Goal: Task Accomplishment & Management: Manage account settings

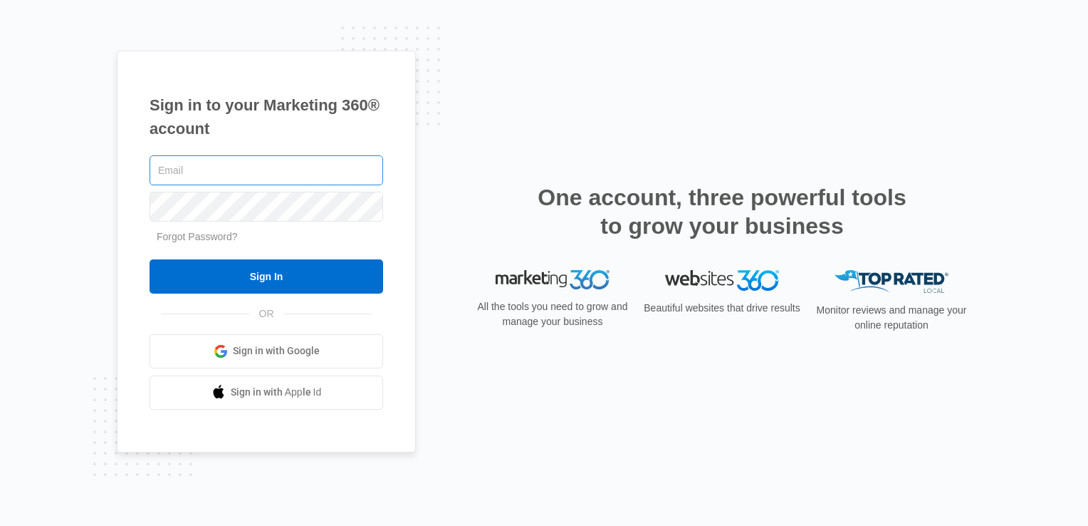
click at [204, 170] on input "text" at bounding box center [267, 170] width 234 height 30
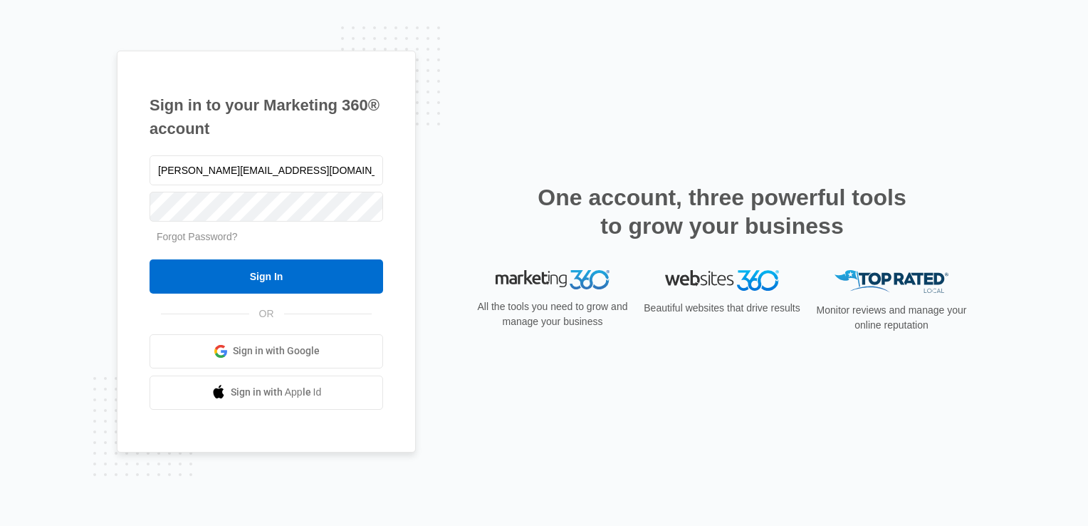
type input "cleo@ckeventsandrentals.com"
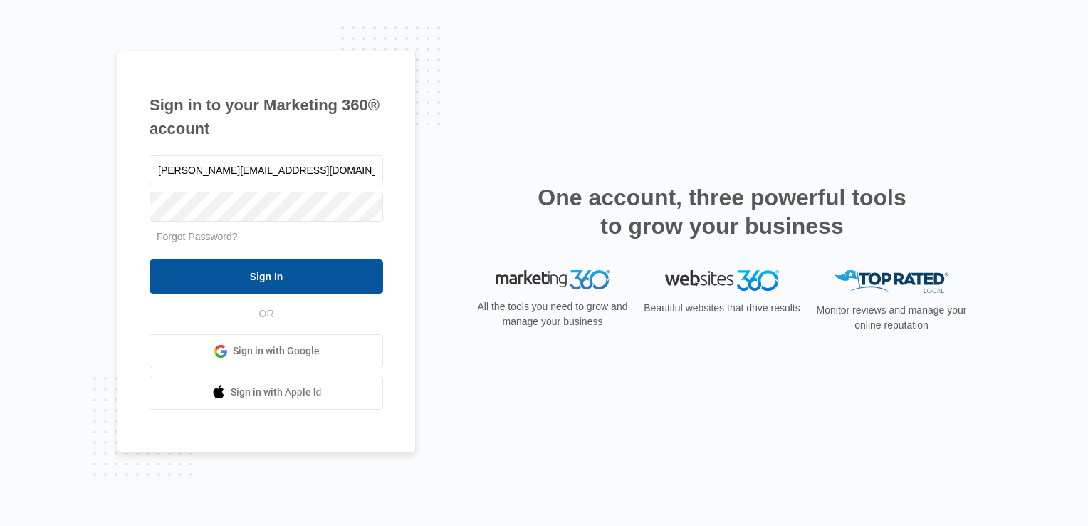
click at [276, 274] on input "Sign In" at bounding box center [267, 276] width 234 height 34
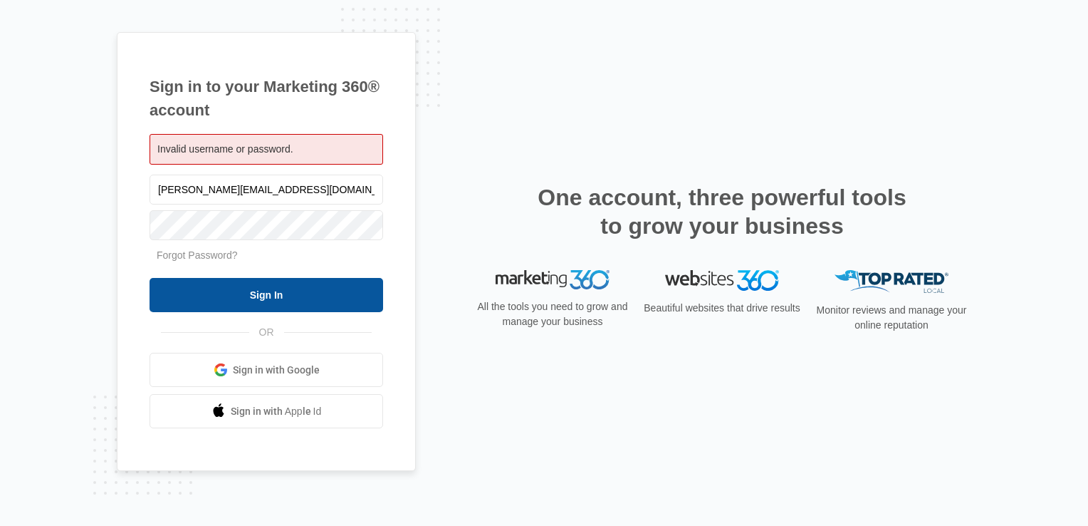
click at [271, 296] on input "Sign In" at bounding box center [267, 295] width 234 height 34
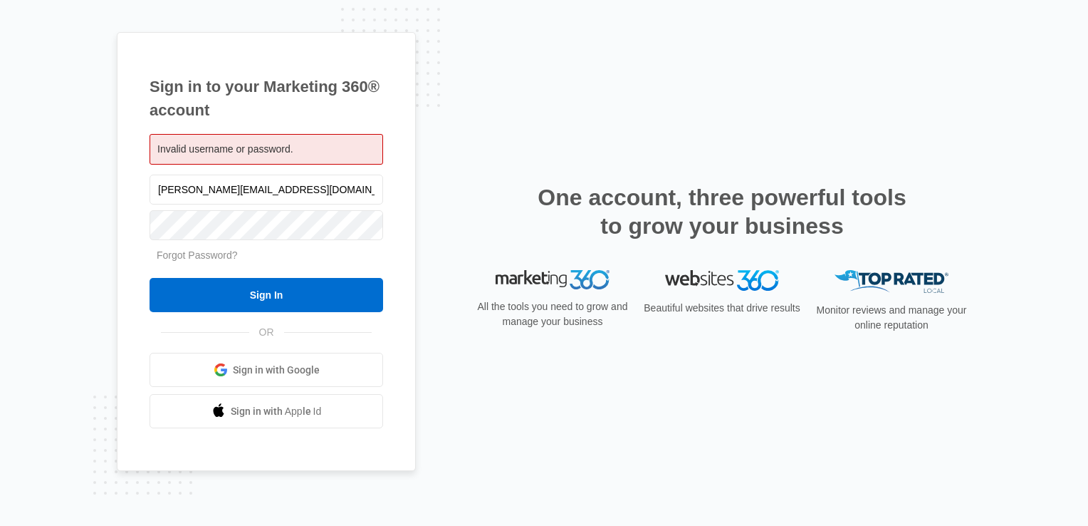
click at [271, 377] on span "Sign in with Google" at bounding box center [276, 370] width 87 height 15
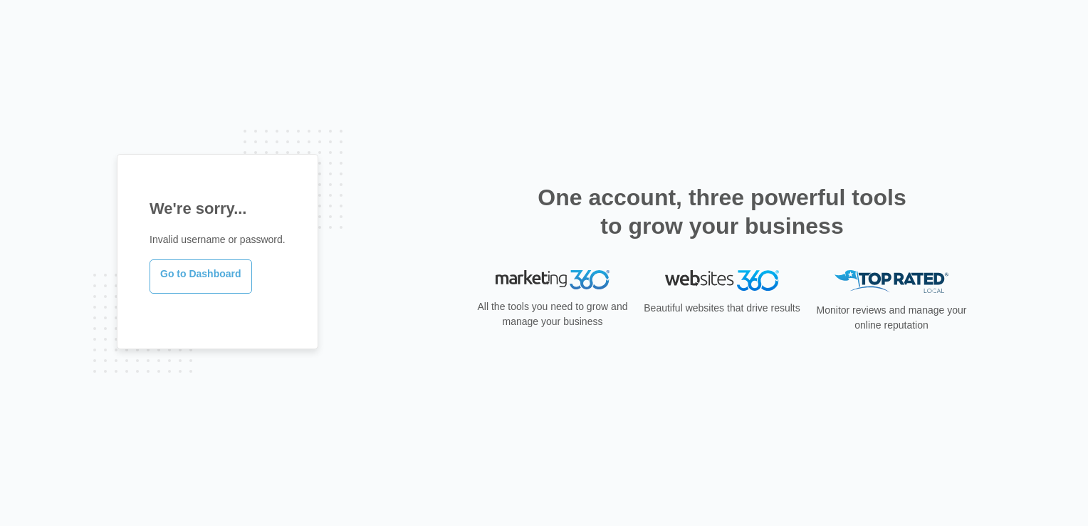
click at [229, 277] on link "Go to Dashboard" at bounding box center [201, 276] width 103 height 34
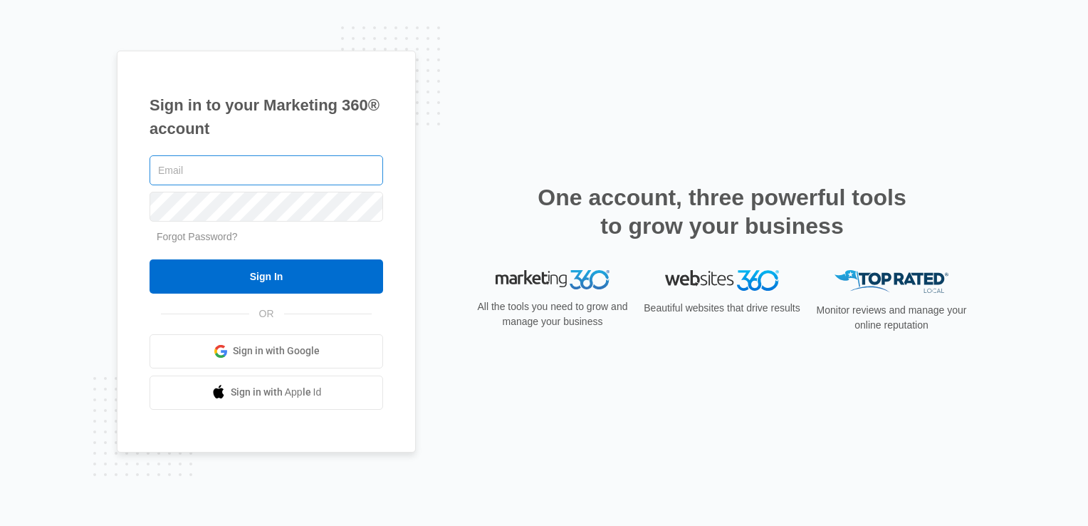
click at [253, 175] on input "text" at bounding box center [267, 170] width 234 height 30
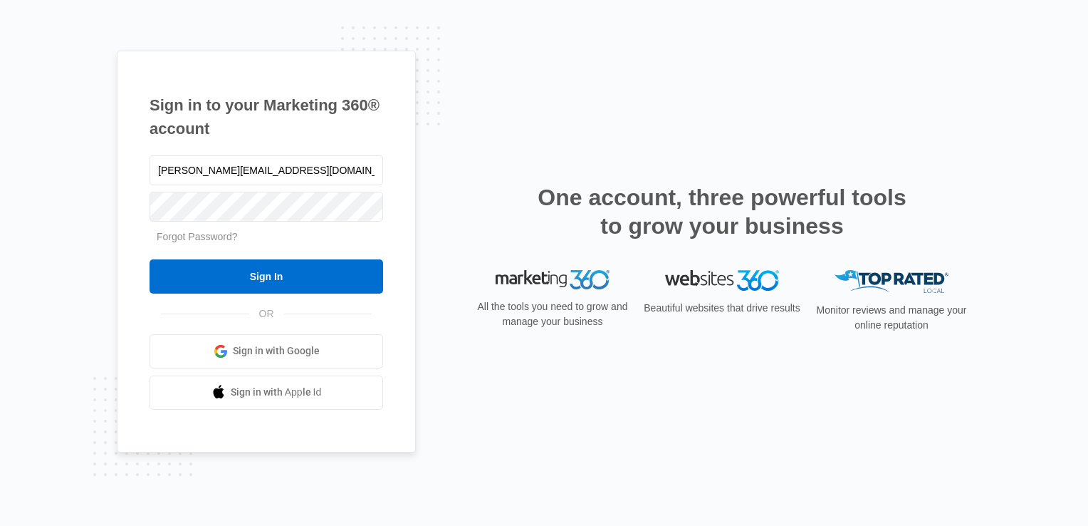
type input "cleo@glitzandglamentertainment.com"
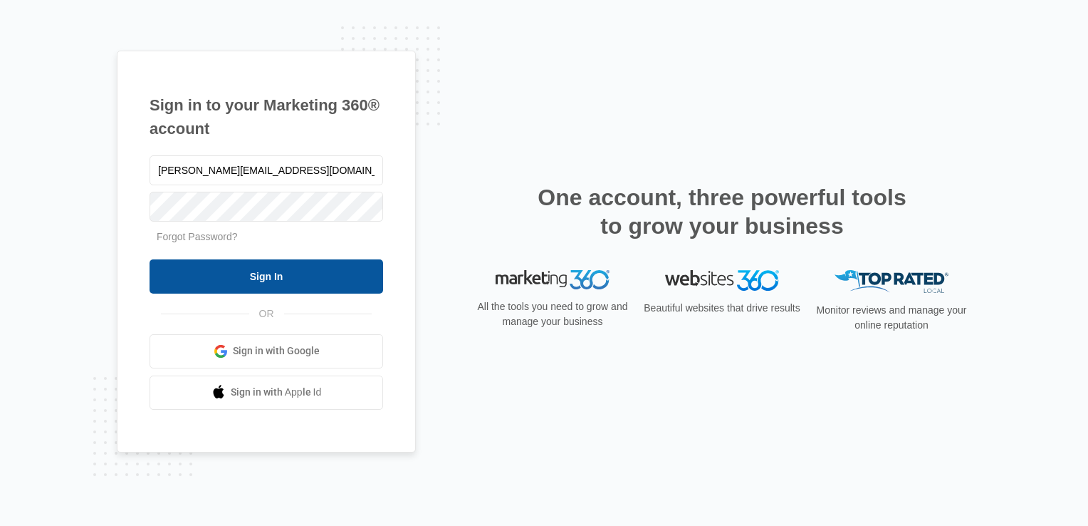
click at [276, 274] on input "Sign In" at bounding box center [267, 276] width 234 height 34
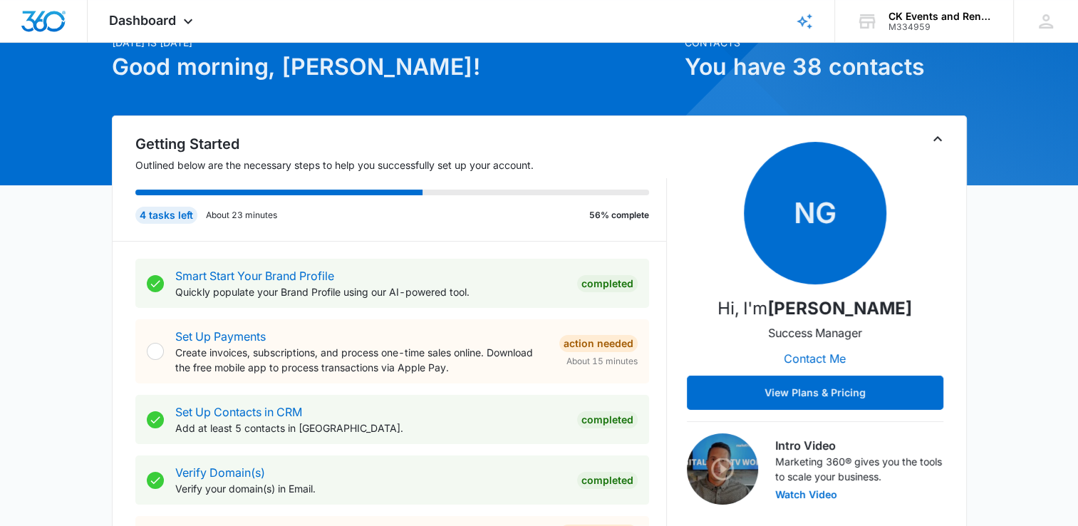
scroll to position [142, 0]
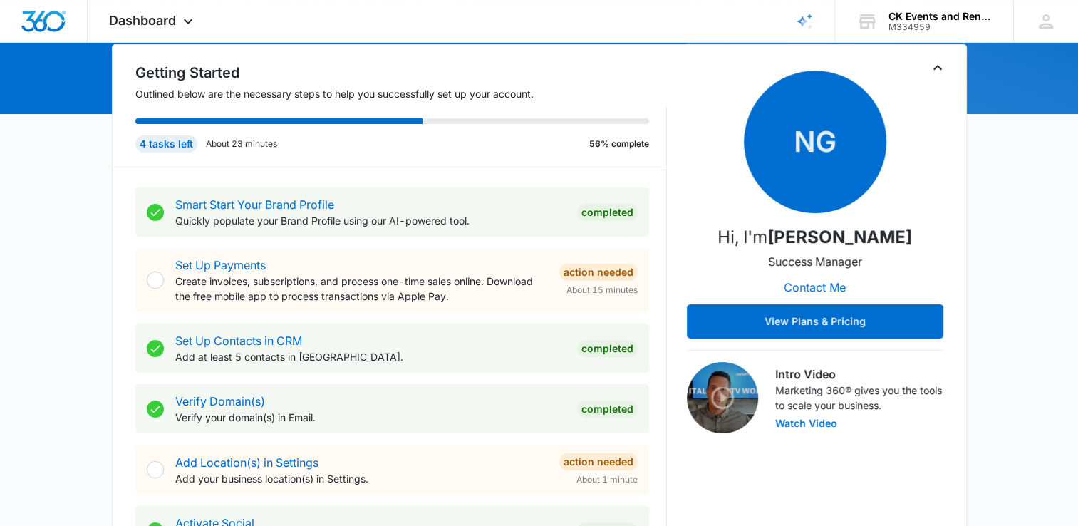
click at [160, 281] on div at bounding box center [155, 279] width 17 height 17
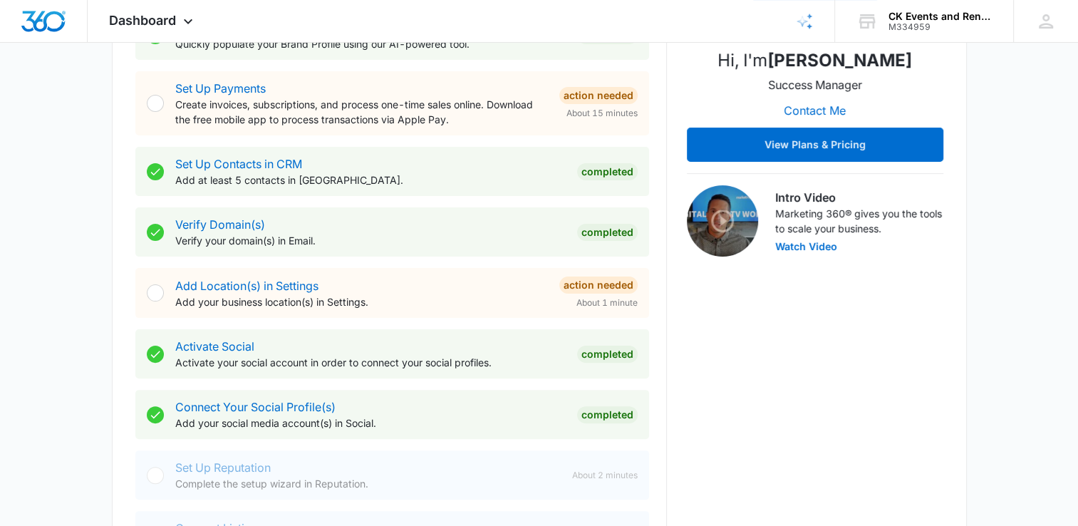
scroll to position [0, 0]
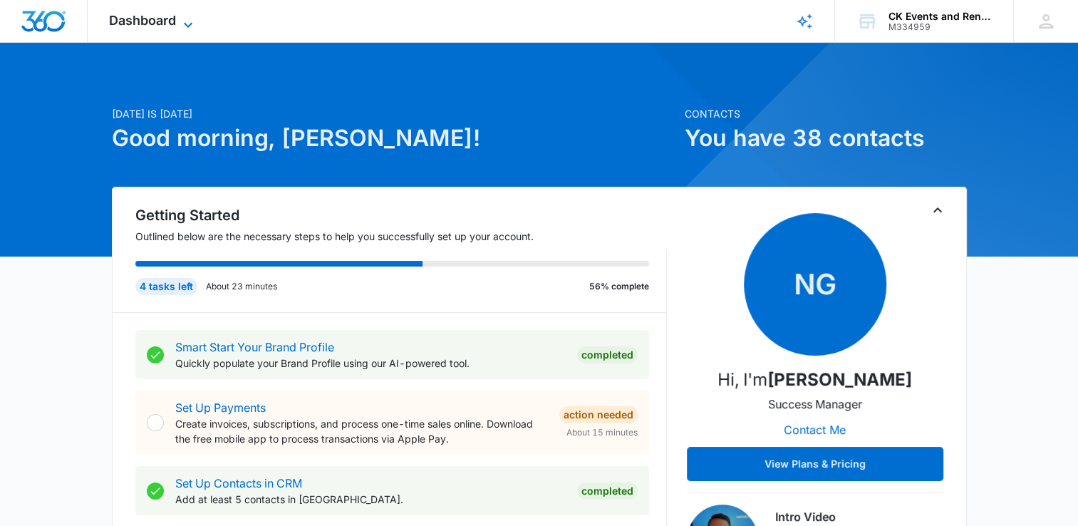
click at [187, 22] on icon at bounding box center [187, 24] width 17 height 17
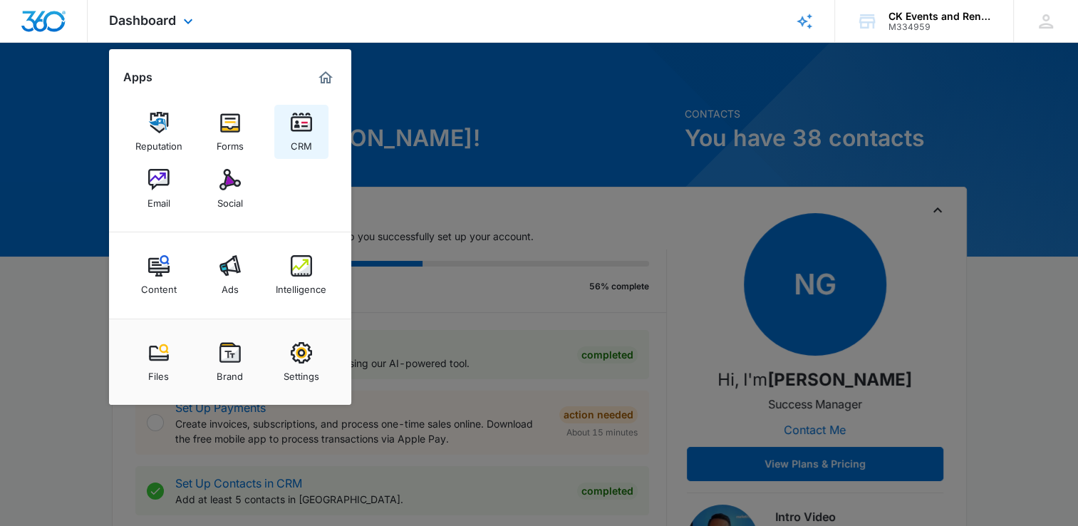
click at [308, 123] on img at bounding box center [301, 122] width 21 height 21
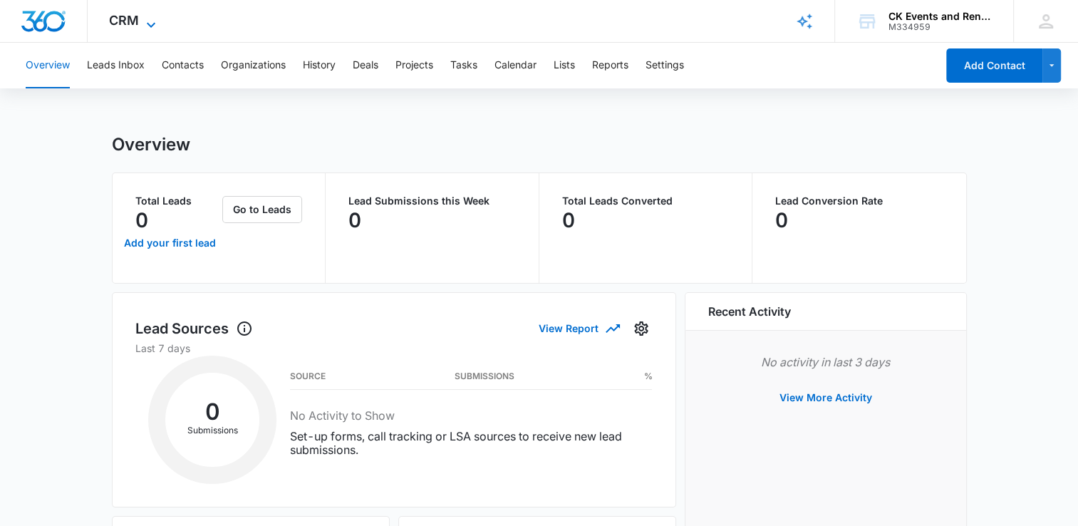
click at [148, 19] on icon at bounding box center [150, 24] width 17 height 17
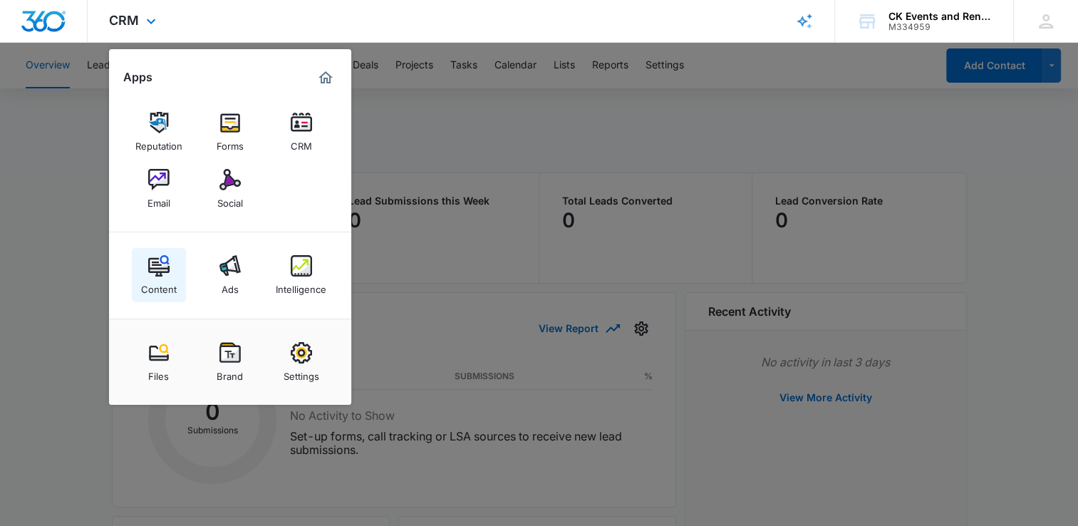
click at [152, 261] on img at bounding box center [158, 265] width 21 height 21
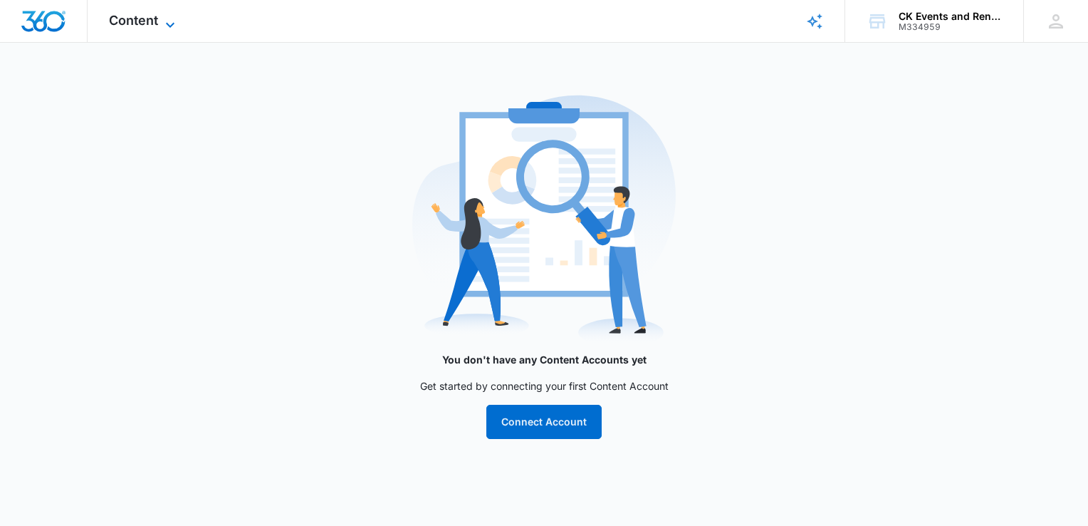
click at [175, 19] on icon at bounding box center [170, 24] width 17 height 17
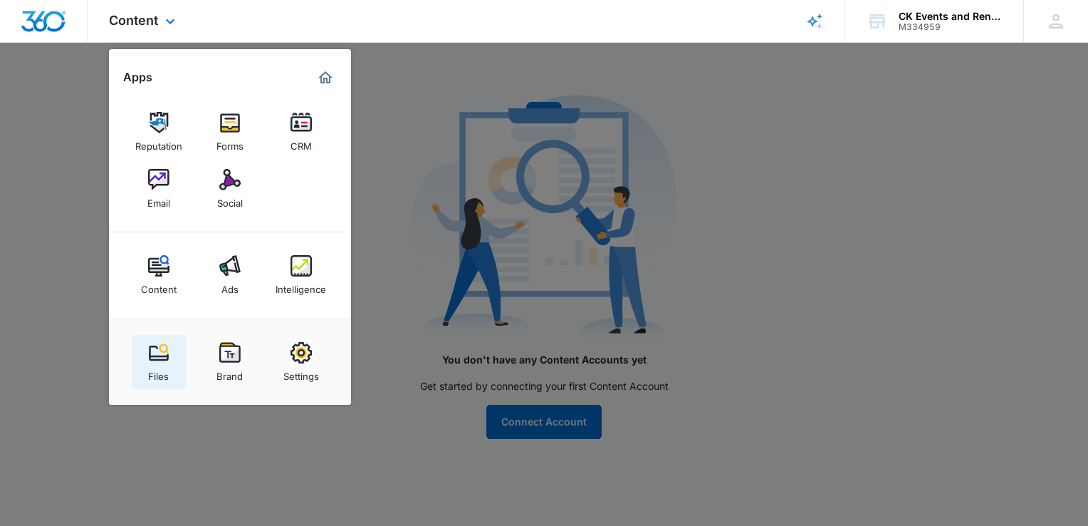
click at [150, 358] on img at bounding box center [158, 352] width 21 height 21
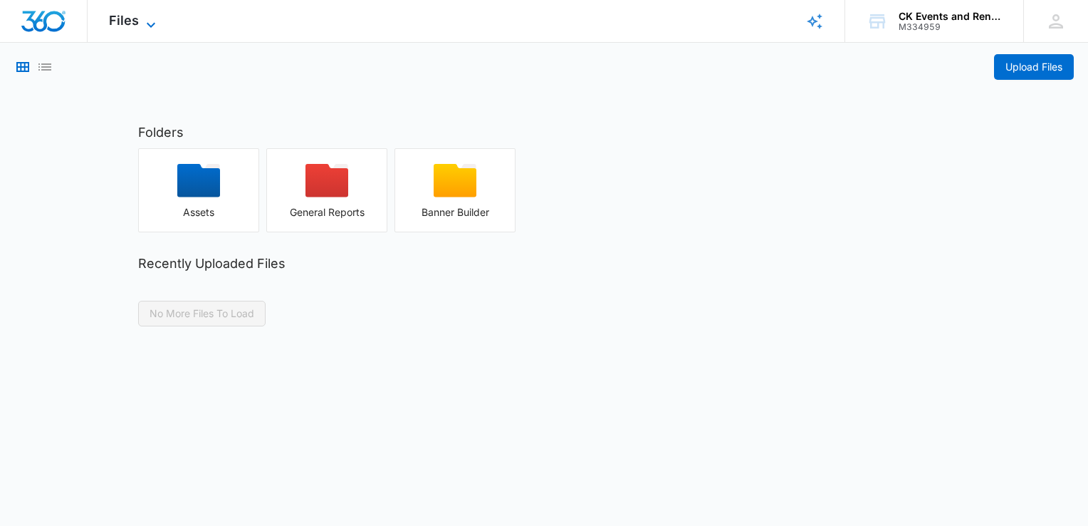
click at [148, 18] on icon at bounding box center [150, 24] width 17 height 17
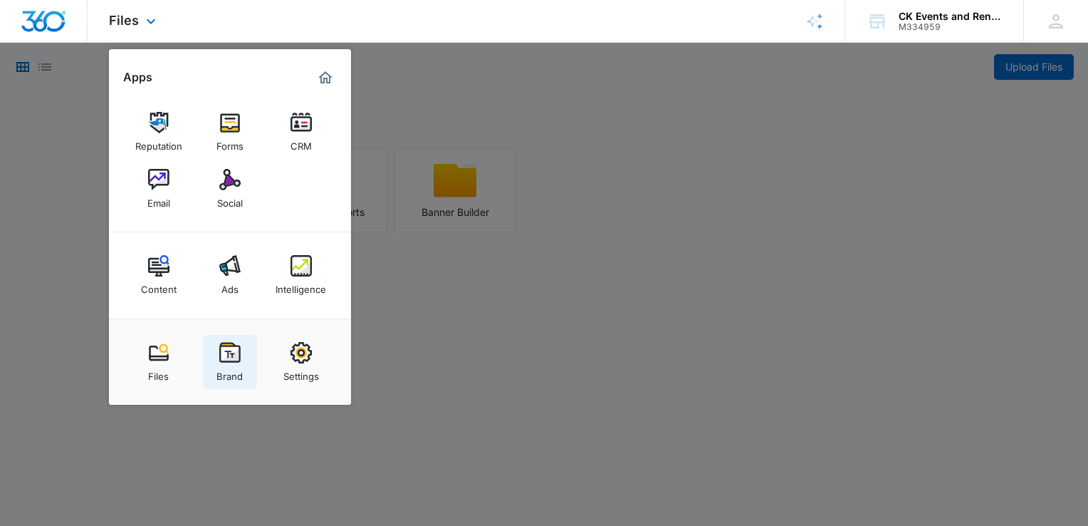
click at [231, 358] on img at bounding box center [229, 352] width 21 height 21
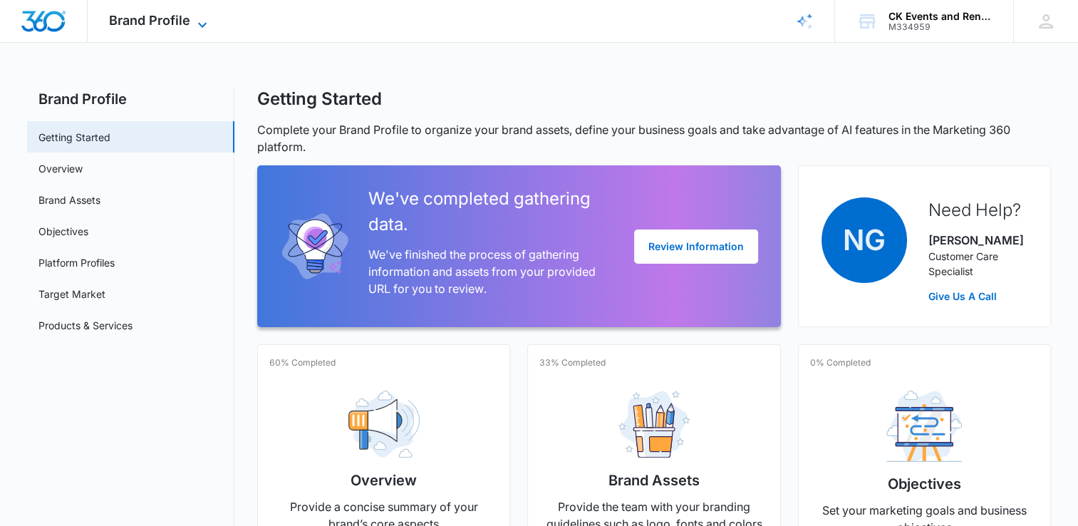
click at [202, 19] on icon at bounding box center [202, 24] width 17 height 17
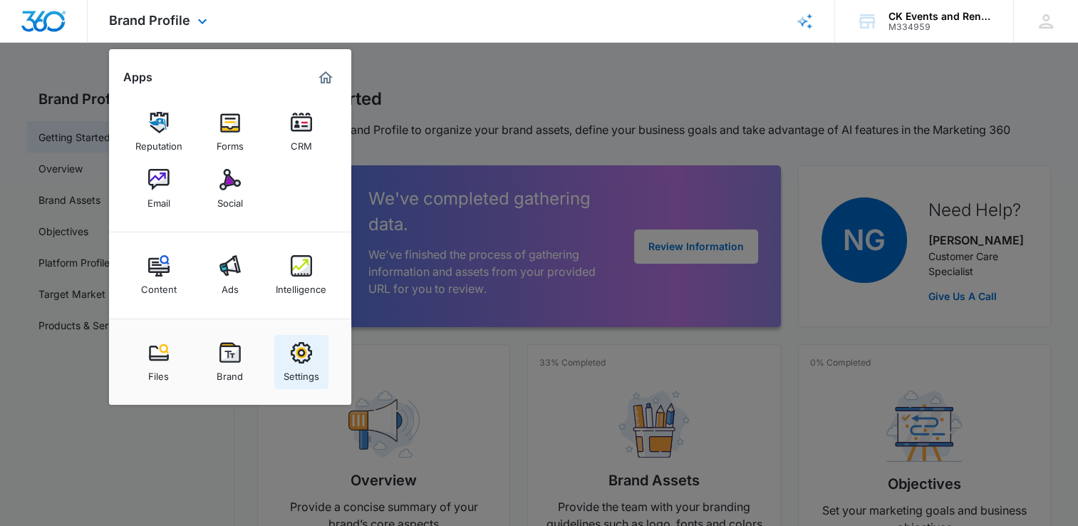
click at [298, 355] on img at bounding box center [301, 352] width 21 height 21
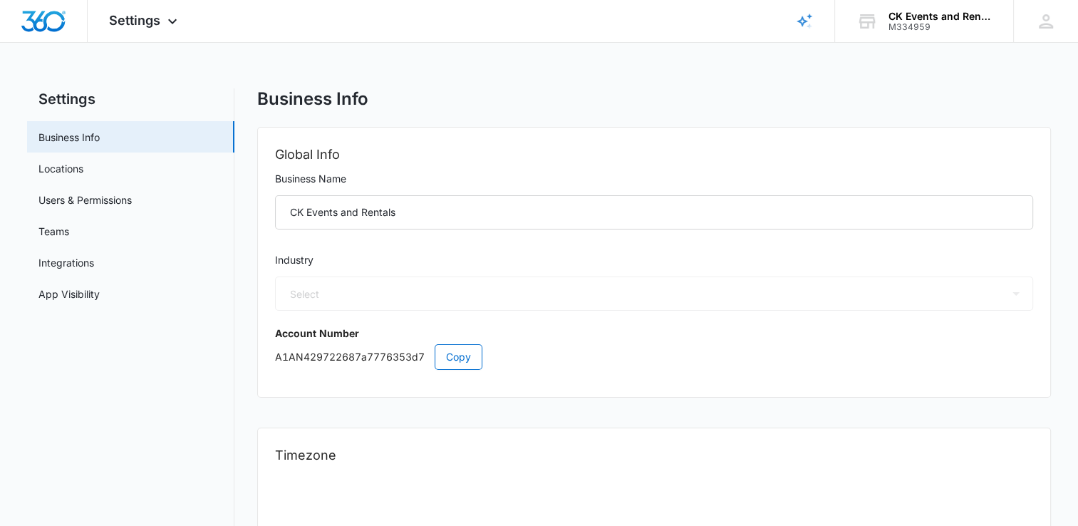
select select "52"
select select "US"
select select "America/New_York"
click at [172, 20] on icon at bounding box center [172, 24] width 17 height 17
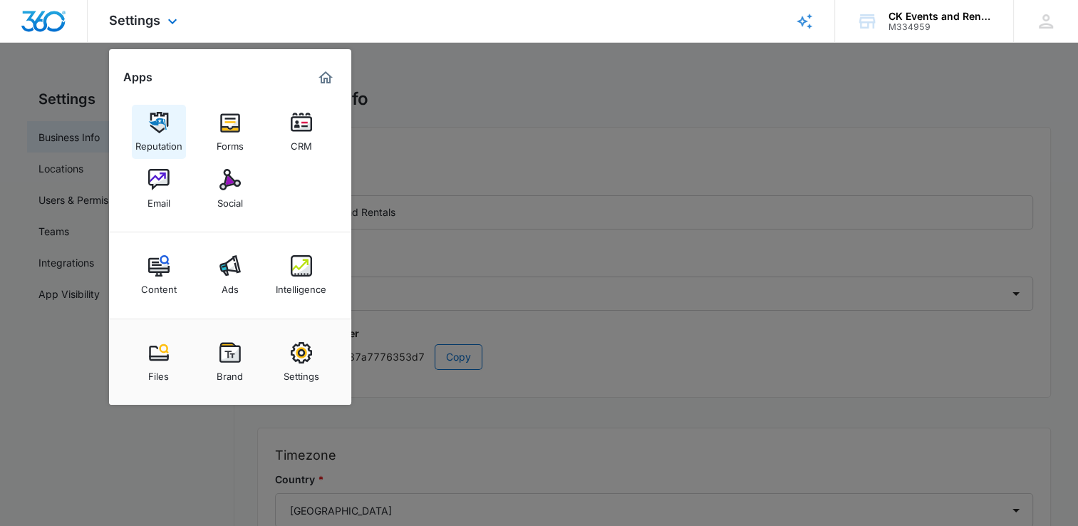
click at [162, 127] on img at bounding box center [158, 122] width 21 height 21
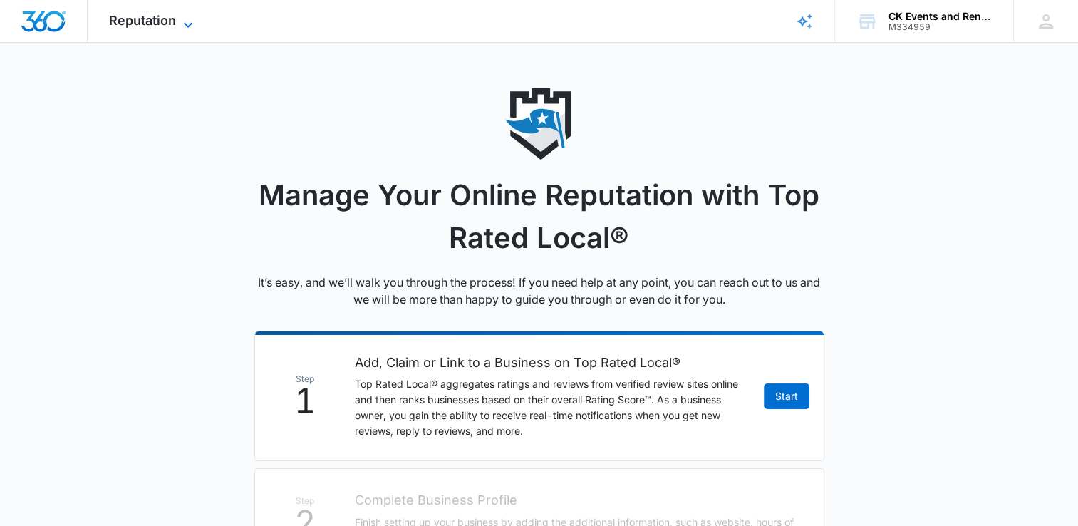
click at [185, 23] on icon at bounding box center [187, 24] width 17 height 17
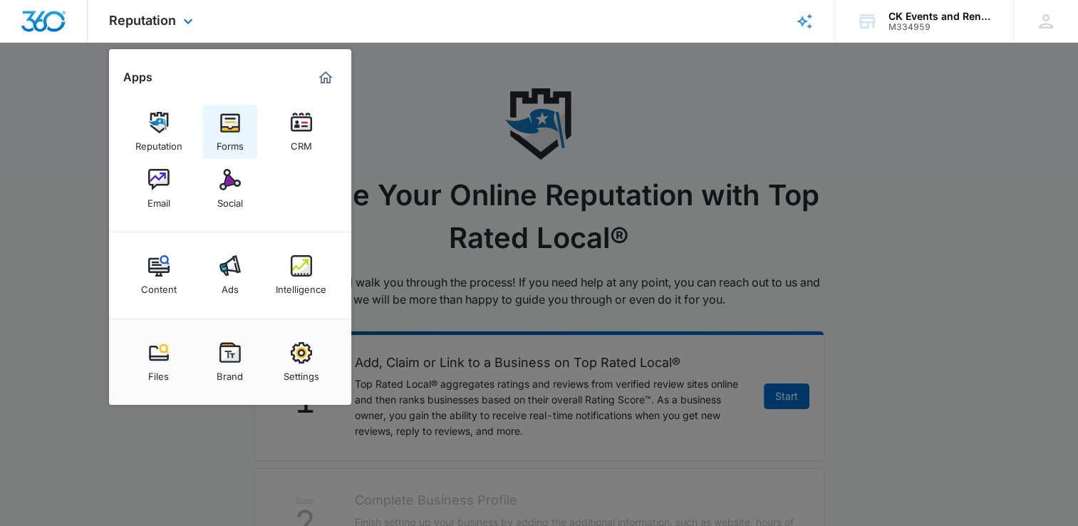
click at [227, 127] on img at bounding box center [229, 122] width 21 height 21
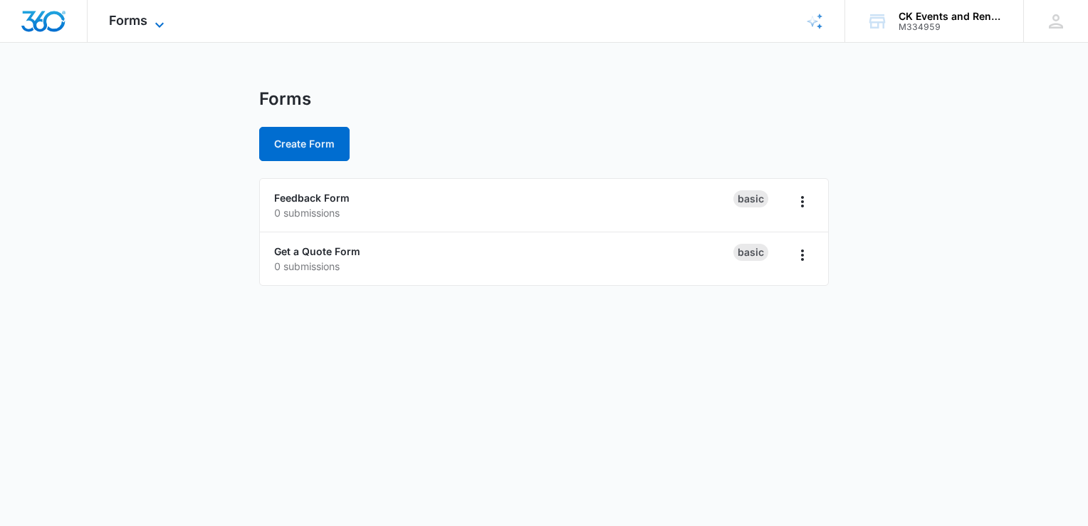
click at [153, 19] on icon at bounding box center [159, 24] width 17 height 17
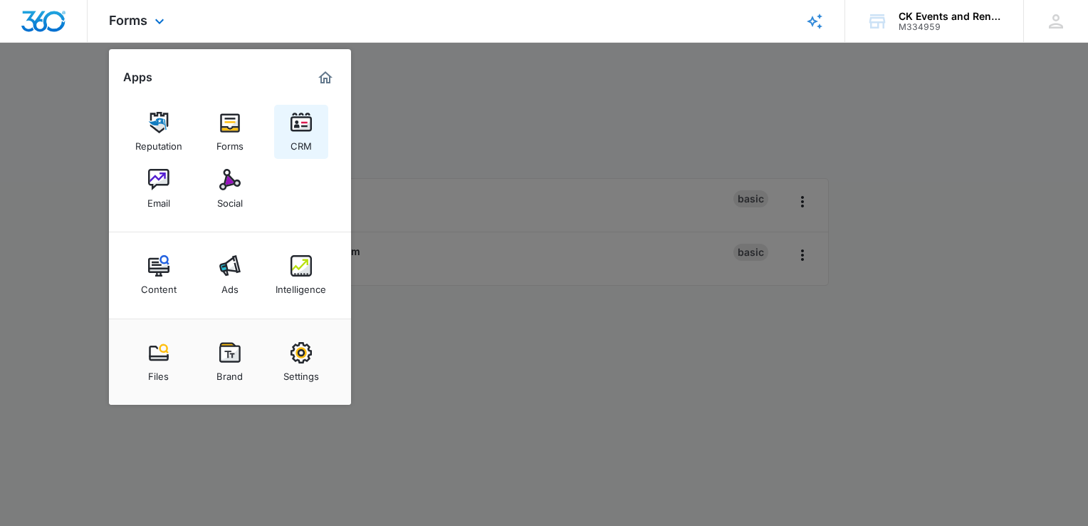
click at [301, 128] on img at bounding box center [301, 122] width 21 height 21
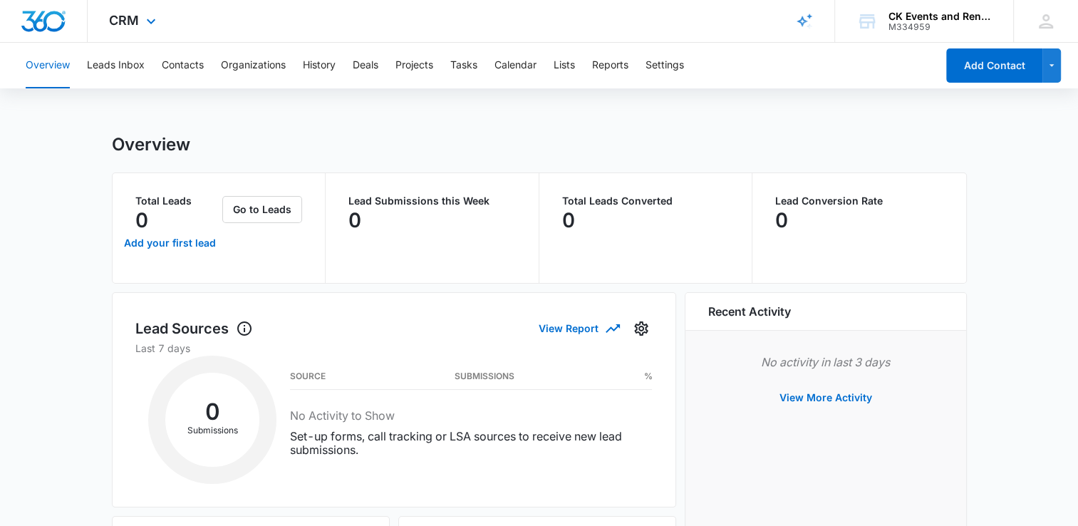
click at [140, 21] on div "CRM Apps Reputation Forms CRM Email Social Content Ads Intelligence Files Brand…" at bounding box center [134, 21] width 93 height 42
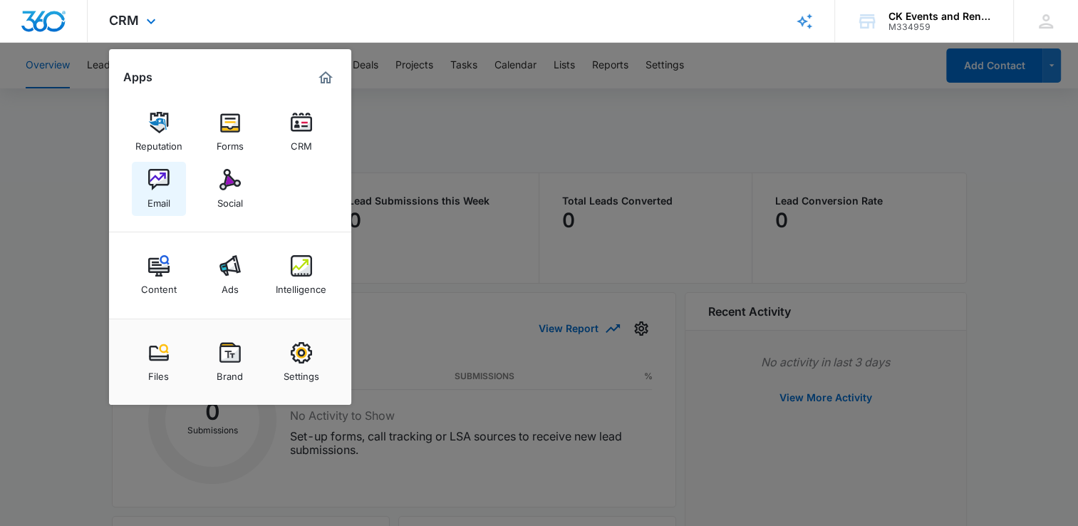
click at [155, 182] on img at bounding box center [158, 179] width 21 height 21
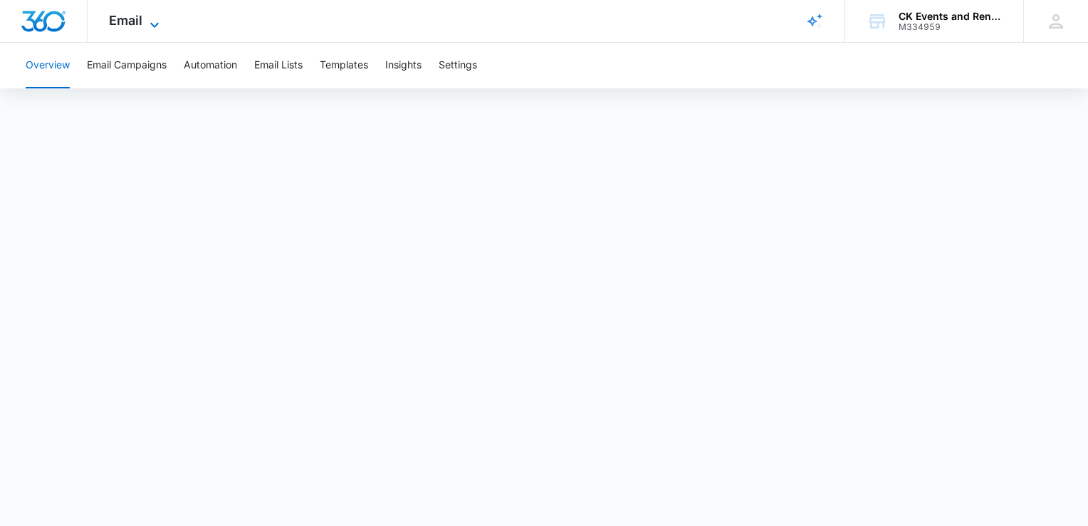
click at [151, 26] on icon at bounding box center [154, 24] width 17 height 17
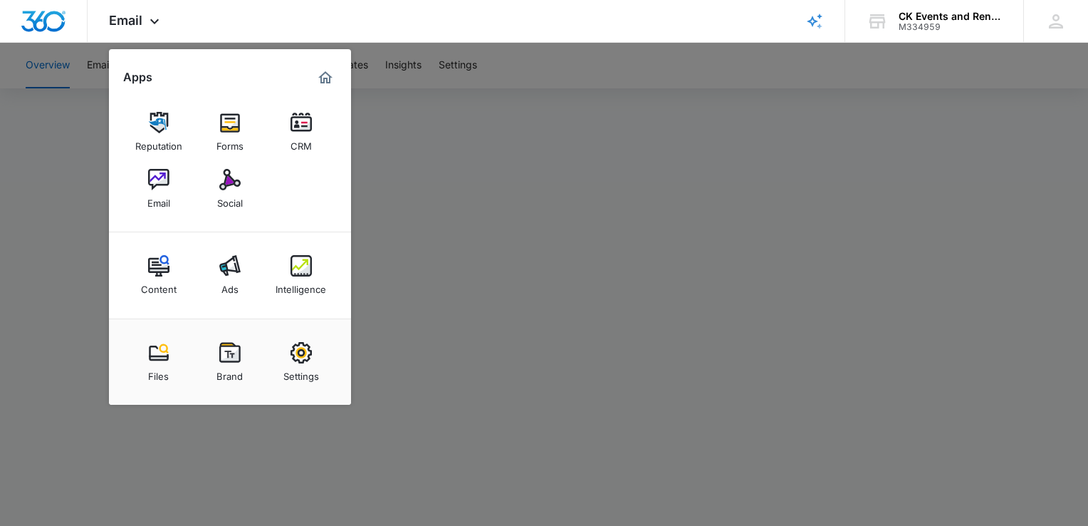
click at [385, 113] on div at bounding box center [544, 263] width 1088 height 526
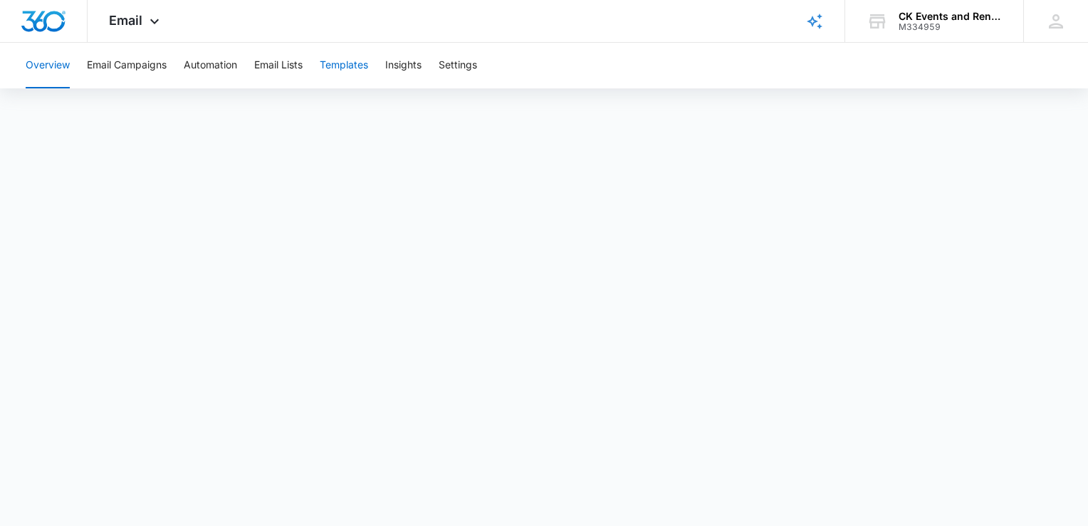
click at [354, 59] on button "Templates" at bounding box center [344, 66] width 48 height 46
click at [60, 61] on button "Overview" at bounding box center [48, 66] width 44 height 46
click at [128, 66] on button "Email Campaigns" at bounding box center [127, 66] width 80 height 46
click at [36, 66] on button "Overview" at bounding box center [48, 66] width 44 height 46
